Goal: Information Seeking & Learning: Find specific fact

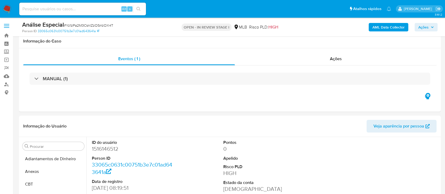
select select "10"
drag, startPoint x: 0, startPoint y: 0, endPoint x: 415, endPoint y: 181, distance: 453.1
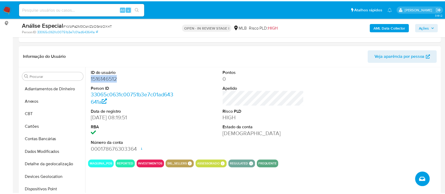
scroll to position [133, 0]
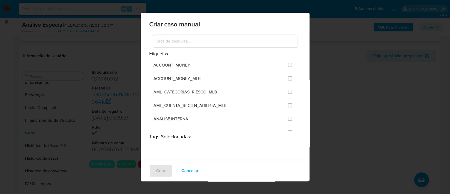
click at [117, 98] on div "Criar caso manual Etiquetas ACCOUNT_MONEY ACCOUNT_MONEY_MLB AML_CATEGORIAS_RIES…" at bounding box center [225, 97] width 450 height 194
click at [193, 170] on span "Cancelar" at bounding box center [190, 171] width 17 height 12
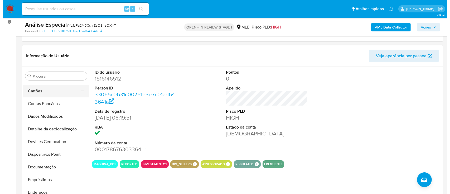
scroll to position [0, 0]
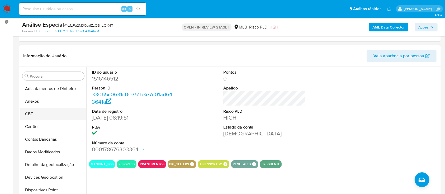
click at [61, 108] on button "CBT" at bounding box center [51, 114] width 62 height 13
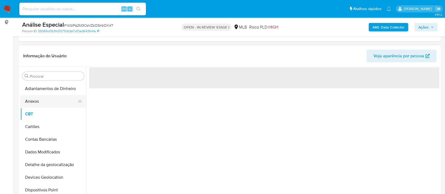
click at [61, 104] on button "Anexos" at bounding box center [51, 101] width 62 height 13
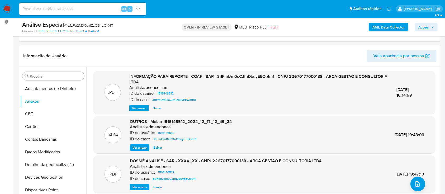
click at [423, 187] on div ".PDF DOSSIÊ ANÁLISE - SAR - XXXX_XX - CNPJ 22670177000138 - ARCA GESTAO E CONSU…" at bounding box center [264, 174] width 336 height 32
click at [422, 185] on button "upload-file" at bounding box center [417, 183] width 15 height 15
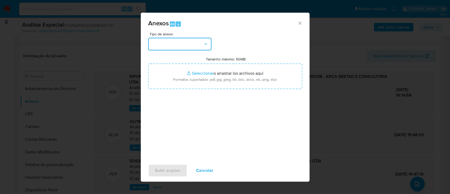
click at [175, 45] on button "button" at bounding box center [179, 44] width 63 height 13
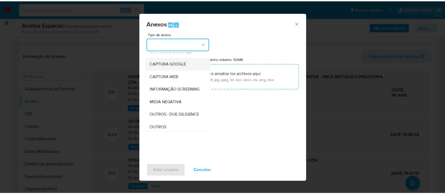
scroll to position [81, 0]
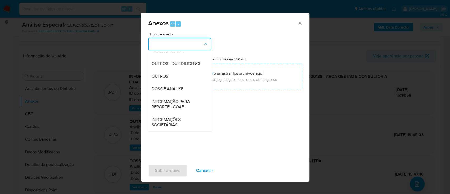
click at [209, 75] on div "CAPTURA BUREAU CAPTURA [PERSON_NAME] CAPTURA GOOGLE CAPTURA WEB INFORMAÇÃO SCRE…" at bounding box center [179, 91] width 65 height 79
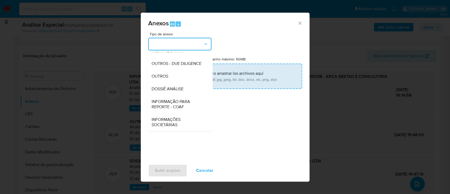
click at [187, 77] on div "OUTROS" at bounding box center [178, 76] width 54 height 13
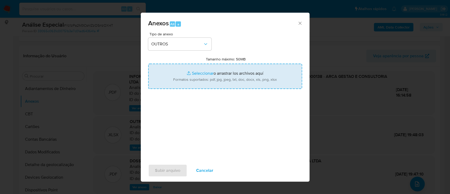
type input "C:\fakepath\Mulan 1516146512_2025_09_26_10_12_19 ARCA GESTÃO E CONSULTORIA LTDA…"
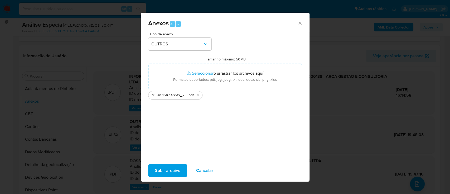
click at [173, 176] on span "Subir arquivo" at bounding box center [167, 171] width 25 height 12
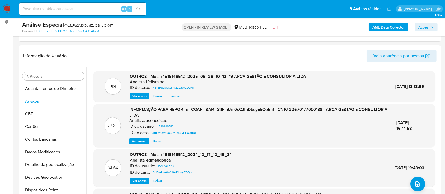
click at [383, 22] on div "AML Data Collector Ações" at bounding box center [368, 27] width 137 height 12
click at [382, 27] on b "AML Data Collector" at bounding box center [388, 27] width 32 height 8
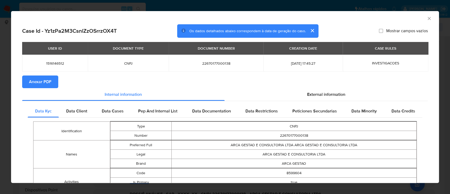
click at [47, 84] on span "Anexar PDF" at bounding box center [40, 82] width 22 height 12
click at [427, 20] on icon "Fechar a janela" at bounding box center [429, 18] width 5 height 5
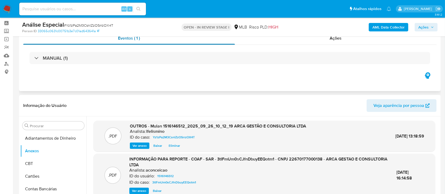
scroll to position [0, 0]
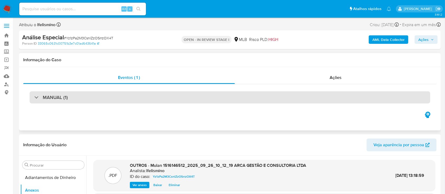
click at [155, 99] on div "MANUAL (1)" at bounding box center [230, 97] width 400 height 12
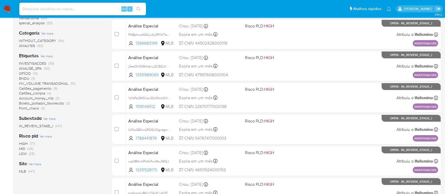
scroll to position [101, 0]
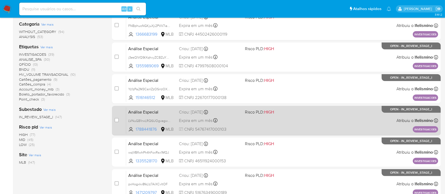
click at [330, 118] on div "Análise Especial LVNuGB1rwLRQ6UOgvegwhfyp 1788441876 MLB Risco PLD: HIGH Criou:…" at bounding box center [282, 120] width 312 height 27
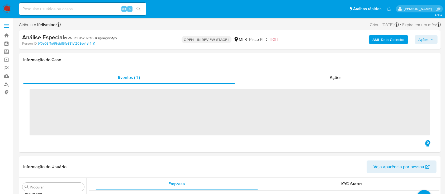
scroll to position [274, 0]
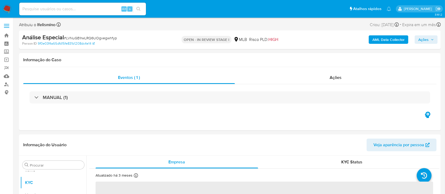
select select "10"
click at [97, 36] on span "# LVNuGB1rwLRQ6UOgvegwhfyp" at bounding box center [90, 37] width 53 height 5
copy span "LVNuGB1rwLRQ6UOgvegwhfyp"
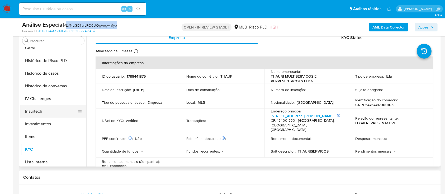
scroll to position [168, 0]
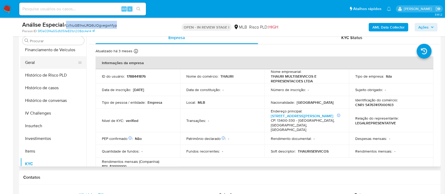
click at [64, 63] on button "Geral" at bounding box center [51, 62] width 62 height 13
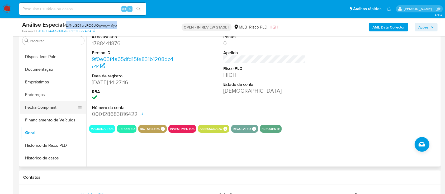
scroll to position [98, 0]
click at [61, 66] on button "Documentação" at bounding box center [51, 69] width 62 height 13
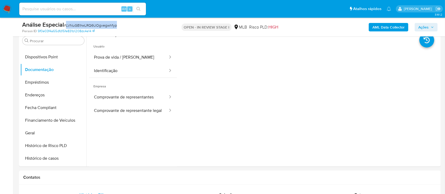
click at [137, 58] on button "Prova de vida / Selfie" at bounding box center [128, 57] width 79 height 13
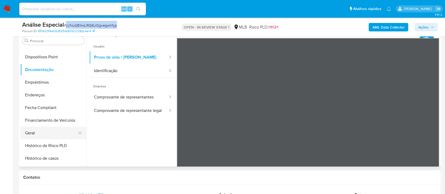
click at [35, 128] on button "Geral" at bounding box center [51, 133] width 62 height 13
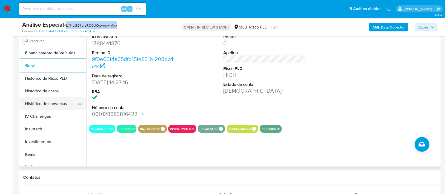
scroll to position [168, 0]
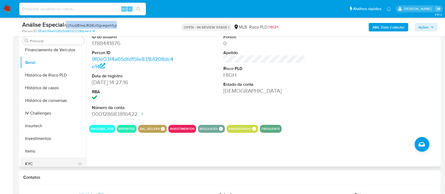
click at [37, 163] on button "KYC" at bounding box center [51, 163] width 62 height 13
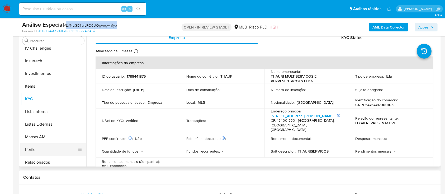
scroll to position [274, 0]
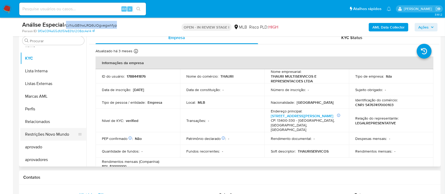
click at [64, 136] on button "Restrições Novo Mundo" at bounding box center [51, 134] width 62 height 13
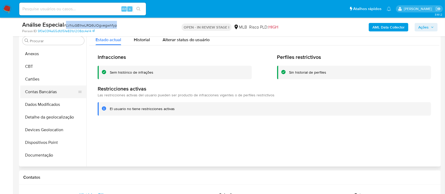
scroll to position [0, 0]
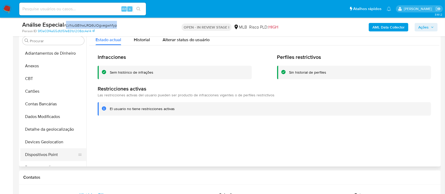
click at [44, 149] on button "Dispositivos Point" at bounding box center [51, 154] width 62 height 13
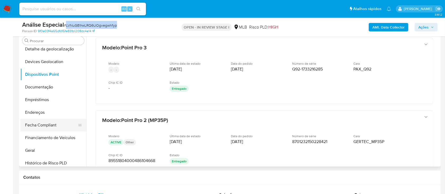
scroll to position [106, 0]
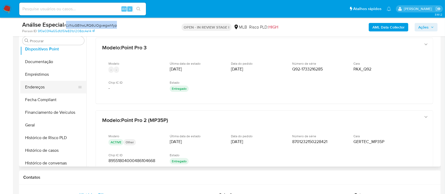
click at [40, 86] on button "Endereços" at bounding box center [51, 87] width 62 height 13
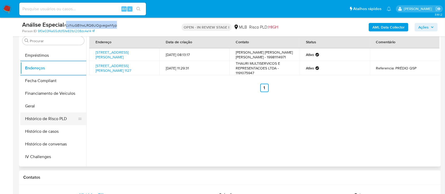
scroll to position [141, 0]
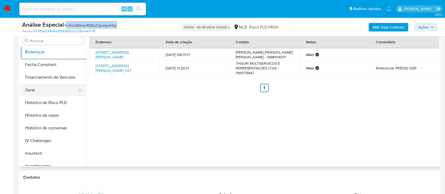
click at [50, 90] on button "Geral" at bounding box center [51, 90] width 62 height 13
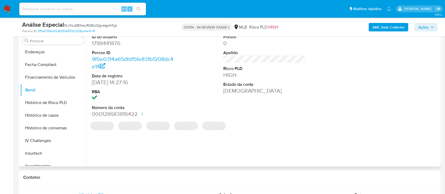
click at [112, 43] on dd "1788441876" at bounding box center [133, 43] width 82 height 7
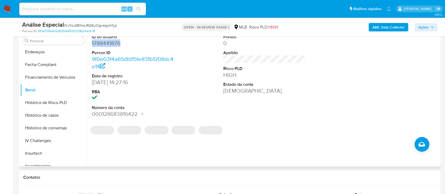
copy dd "1788441876"
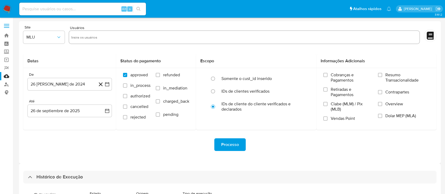
select select "10"
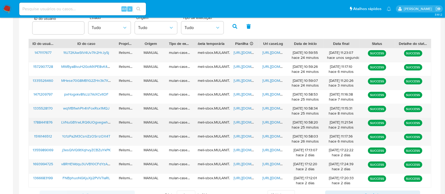
click at [271, 121] on span "https://docs.google.com/document/d/12cCNNMAG1WJM05zoyEr-IfCacNRjfLNJnyzIuPPEOM0…" at bounding box center [280, 122] width 36 height 5
click at [239, 123] on span "https://docs.google.com/spreadsheets/d/1tIHHlY4JaYzrHtuI6G0dsvK9dDR2tOn2yWol1h5…" at bounding box center [251, 122] width 36 height 5
